Goal: Find specific page/section: Find specific page/section

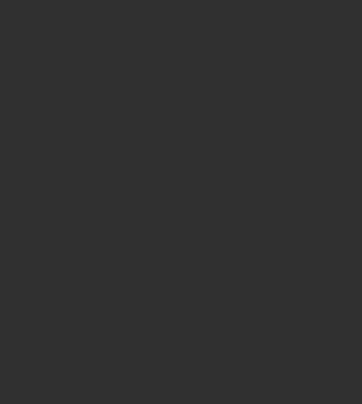
select select "10"
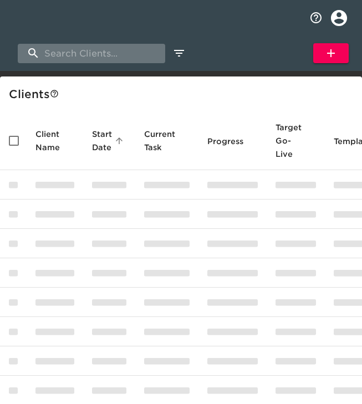
click at [70, 54] on input "search" at bounding box center [92, 53] width 148 height 19
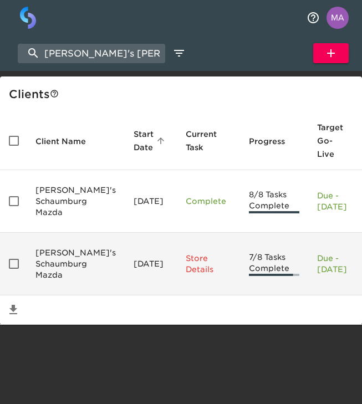
type input "[PERSON_NAME]'s [PERSON_NAME]"
click at [77, 293] on td "[PERSON_NAME]'s Schaumburg Mazda" at bounding box center [76, 264] width 98 height 63
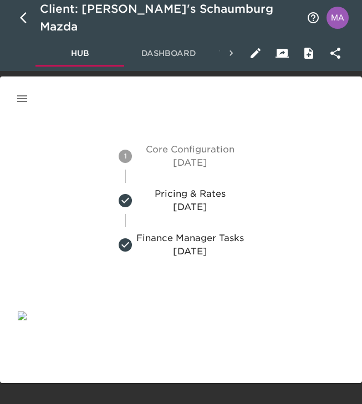
click at [20, 102] on icon "button" at bounding box center [22, 98] width 13 height 13
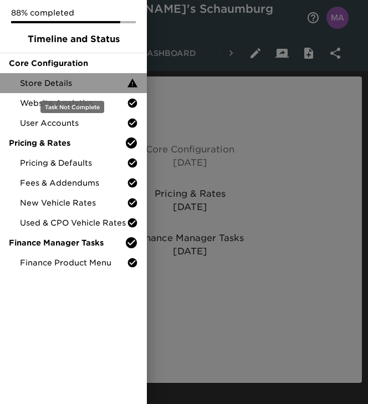
click at [49, 85] on span "Store Details" at bounding box center [73, 83] width 107 height 11
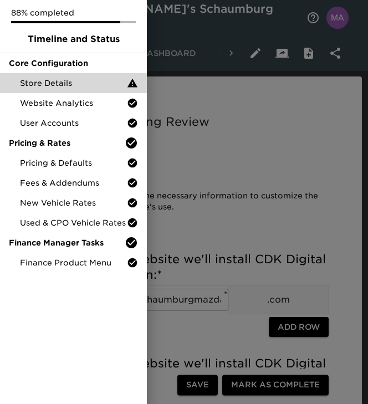
click at [248, 148] on div at bounding box center [184, 202] width 368 height 404
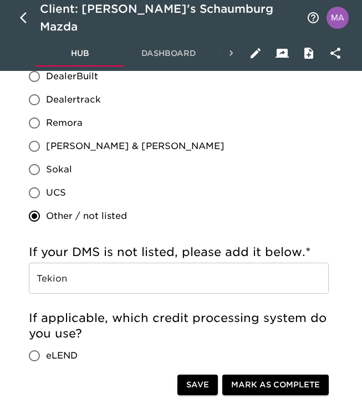
scroll to position [1295, 0]
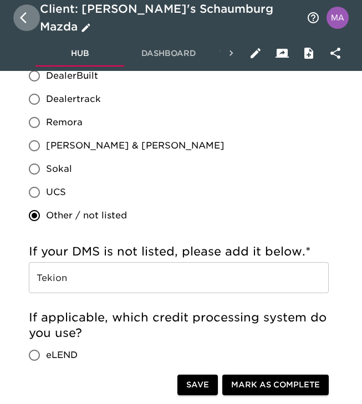
click at [26, 14] on icon "button" at bounding box center [26, 17] width 13 height 13
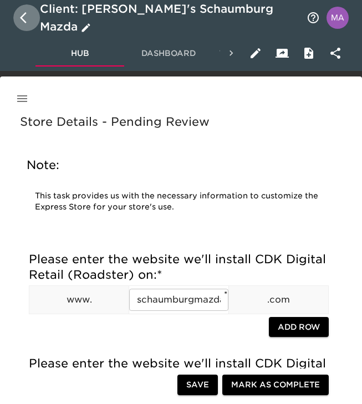
select select "10"
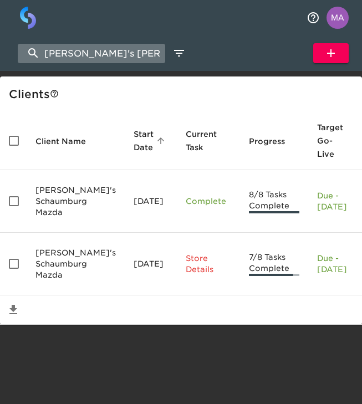
click at [128, 53] on input "[PERSON_NAME]'s [PERSON_NAME]" at bounding box center [92, 53] width 148 height 19
type input "napleton"
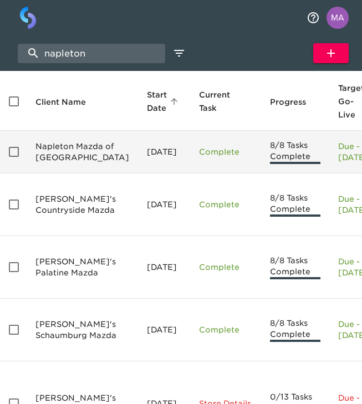
scroll to position [43, 0]
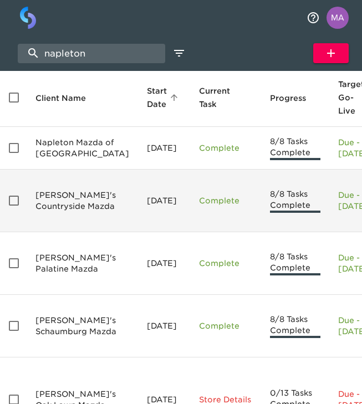
click at [63, 228] on td "[PERSON_NAME]'s Countryside Mazda" at bounding box center [82, 201] width 111 height 63
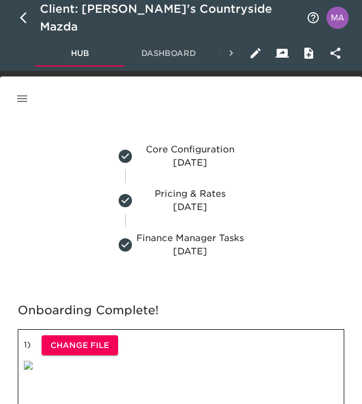
click at [20, 89] on button "button" at bounding box center [22, 98] width 27 height 27
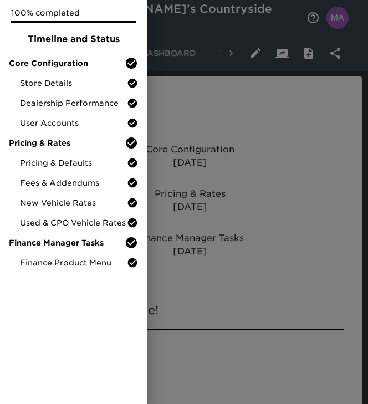
click at [226, 101] on div at bounding box center [184, 202] width 368 height 404
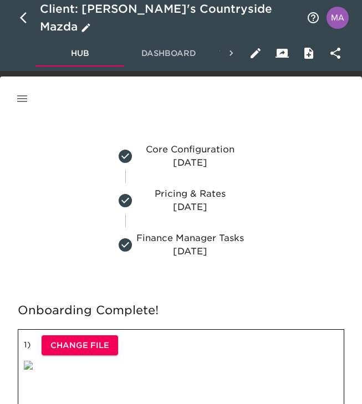
click at [20, 17] on icon "button" at bounding box center [26, 17] width 13 height 13
select select "10"
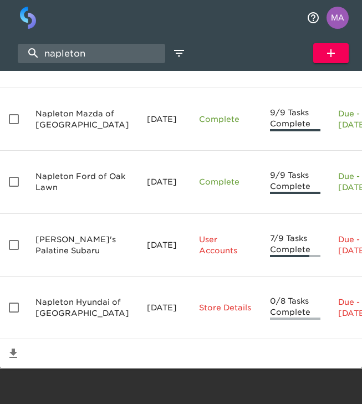
scroll to position [671, 0]
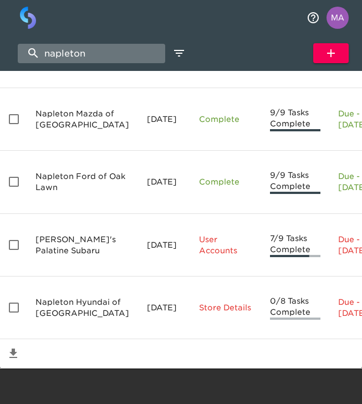
click at [107, 55] on input "napleton" at bounding box center [92, 53] width 148 height 19
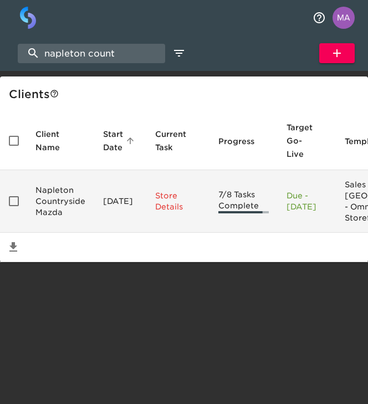
type input "napleton count"
click at [77, 197] on td "Napleton Countryside Mazda" at bounding box center [61, 201] width 68 height 63
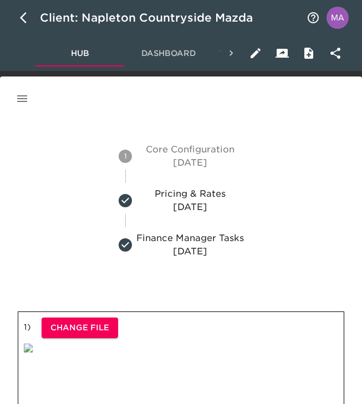
click at [26, 98] on icon "button" at bounding box center [22, 98] width 13 height 13
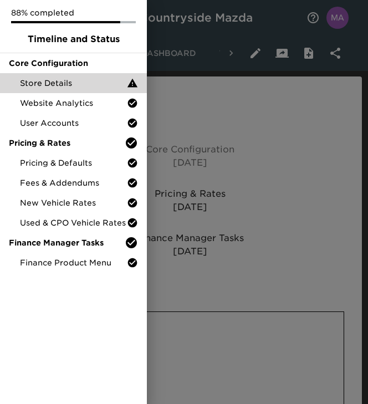
click at [64, 80] on span "Store Details" at bounding box center [73, 83] width 107 height 11
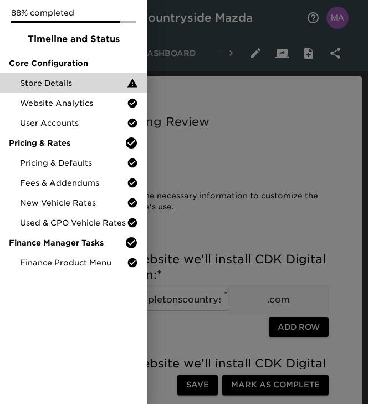
click at [190, 204] on div at bounding box center [184, 202] width 368 height 404
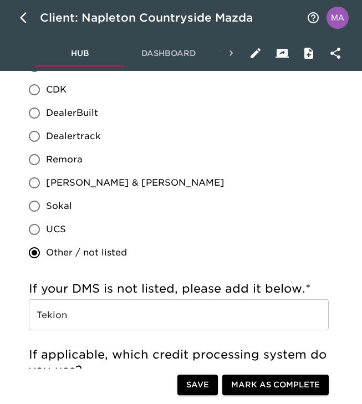
scroll to position [1266, 0]
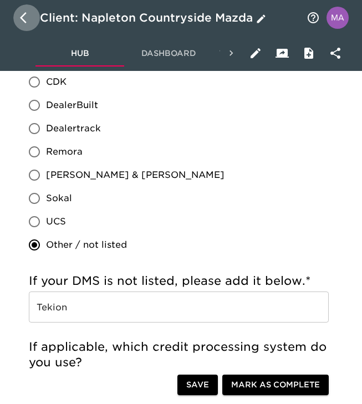
click at [27, 21] on icon "button" at bounding box center [26, 17] width 13 height 13
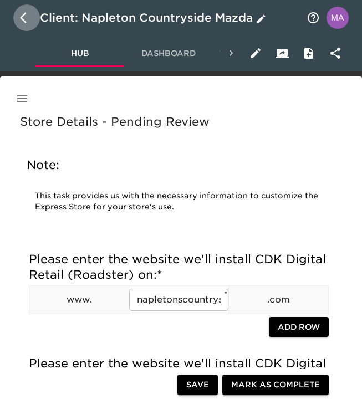
select select "10"
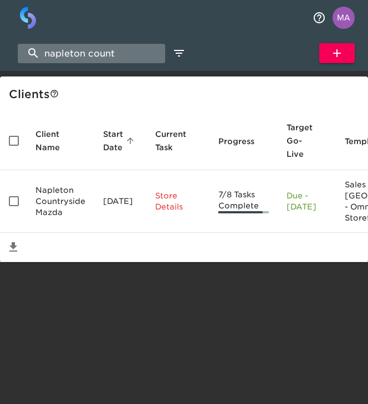
click at [105, 59] on input "napleton count" at bounding box center [92, 53] width 148 height 19
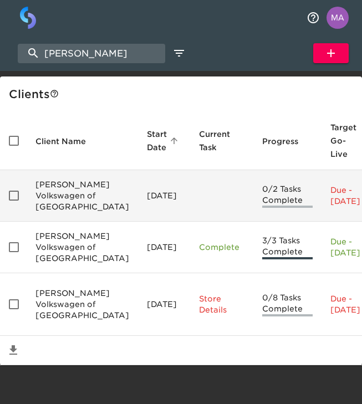
scroll to position [59, 0]
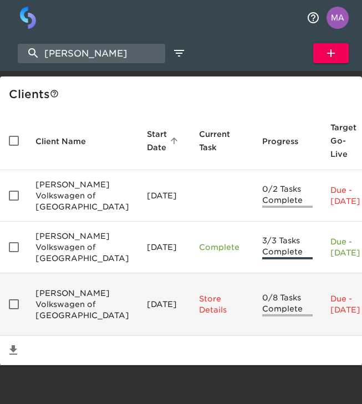
type input "[PERSON_NAME]"
click at [138, 281] on td "[DATE]" at bounding box center [164, 304] width 52 height 63
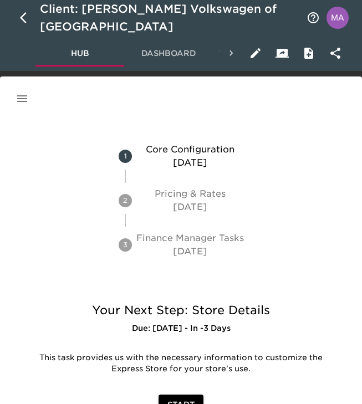
click at [24, 88] on button "button" at bounding box center [22, 98] width 27 height 27
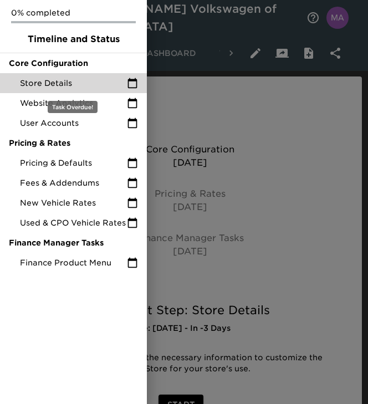
click at [53, 83] on span "Store Details" at bounding box center [73, 83] width 107 height 11
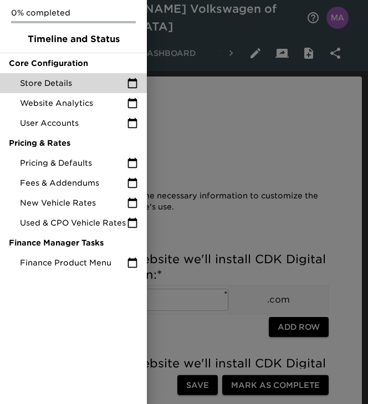
click at [266, 158] on div at bounding box center [184, 202] width 368 height 404
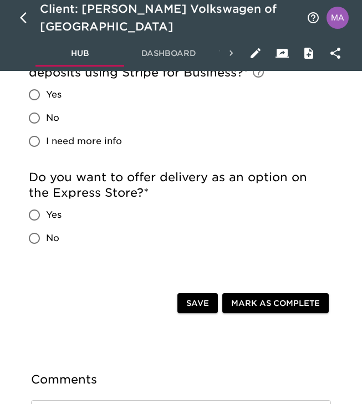
scroll to position [2398, 0]
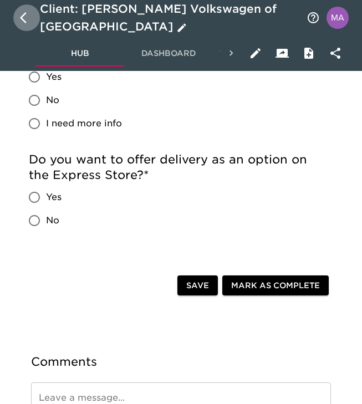
click at [24, 9] on button "button" at bounding box center [26, 17] width 27 height 27
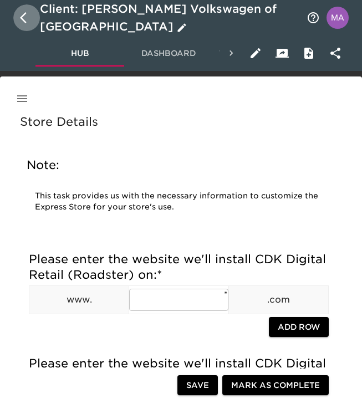
select select "10"
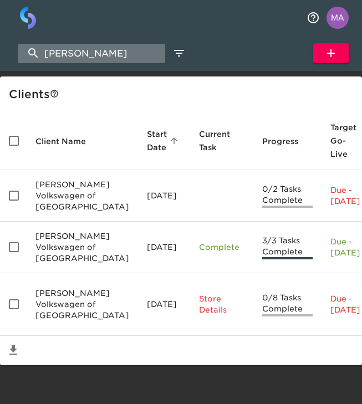
click at [120, 52] on input "[PERSON_NAME]" at bounding box center [92, 53] width 148 height 19
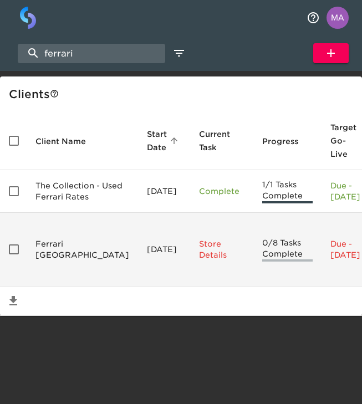
type input "ferrari"
click at [42, 287] on td "Ferrari [GEOGRAPHIC_DATA]" at bounding box center [82, 250] width 111 height 74
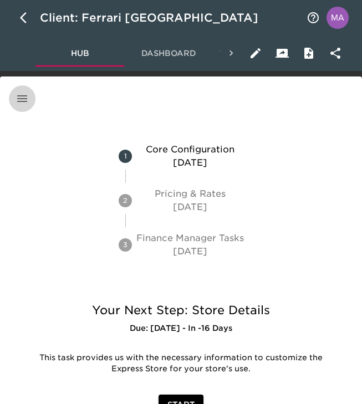
click at [26, 100] on icon "button" at bounding box center [22, 98] width 13 height 13
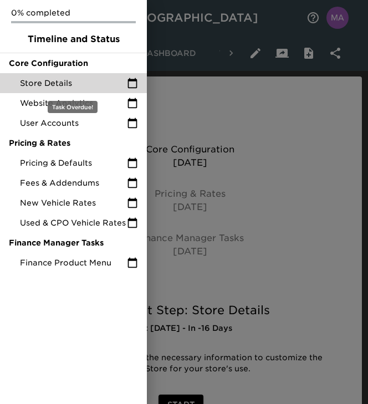
click at [63, 85] on span "Store Details" at bounding box center [73, 83] width 107 height 11
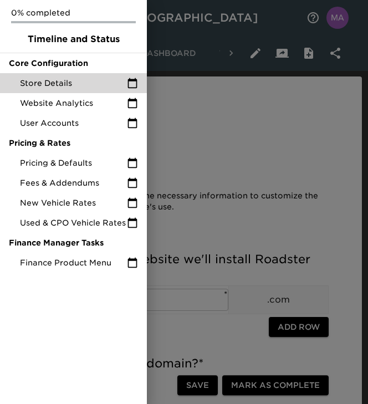
click at [212, 180] on div at bounding box center [184, 202] width 368 height 404
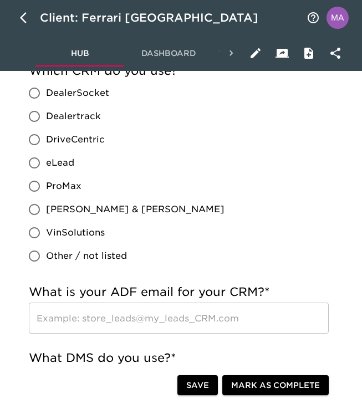
scroll to position [471, 0]
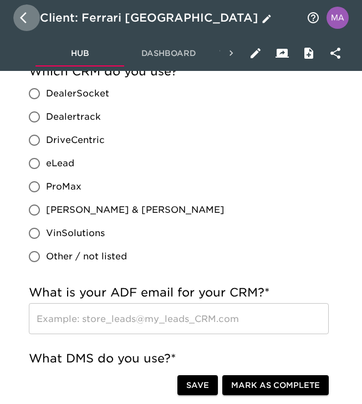
click at [17, 17] on button "button" at bounding box center [26, 17] width 27 height 27
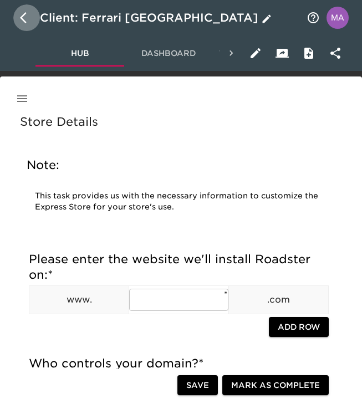
select select "10"
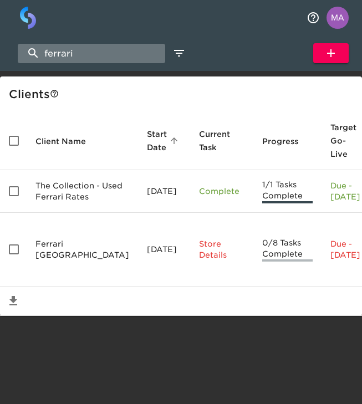
click at [79, 54] on input "ferrari" at bounding box center [92, 53] width 148 height 19
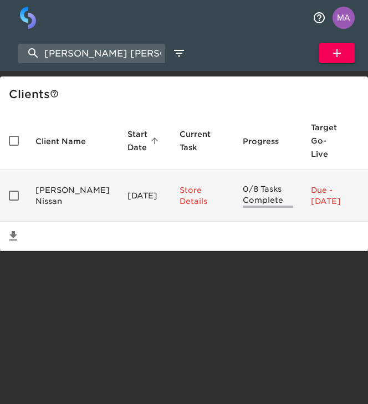
type input "[PERSON_NAME] [PERSON_NAME]"
click at [55, 194] on td "[PERSON_NAME] Nissan" at bounding box center [73, 196] width 92 height 52
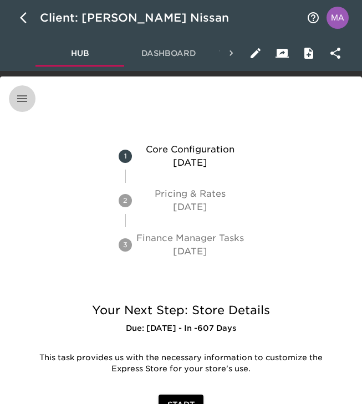
click at [27, 102] on icon "button" at bounding box center [22, 98] width 13 height 13
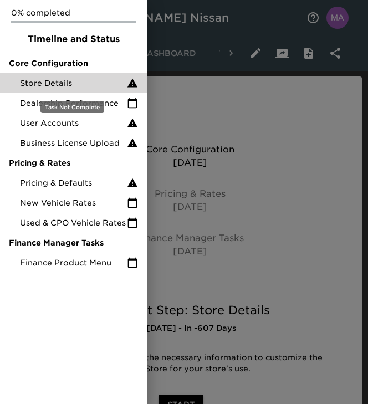
click at [40, 90] on div "Store Details" at bounding box center [73, 83] width 147 height 20
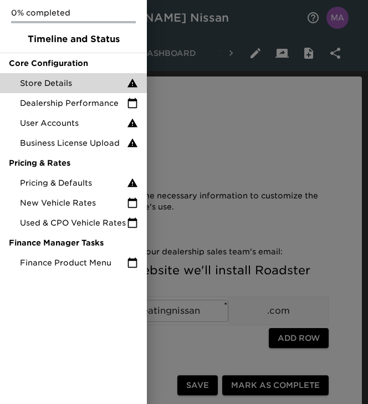
click at [183, 155] on div at bounding box center [184, 202] width 368 height 404
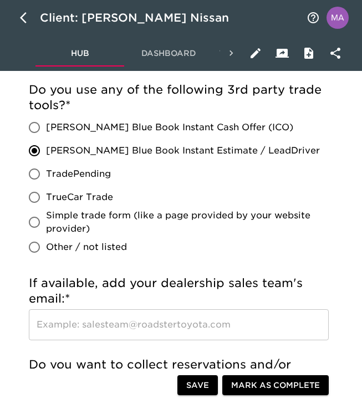
scroll to position [1096, 0]
